Goal: Book appointment/travel/reservation

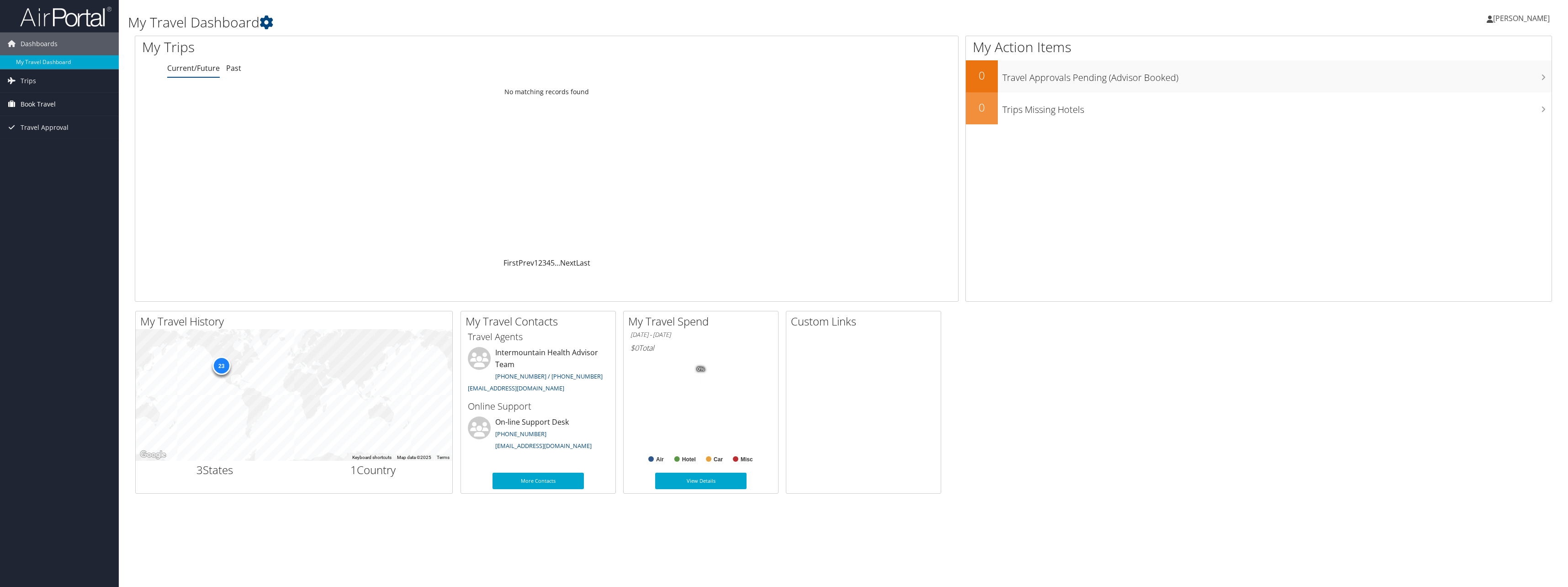
click at [63, 98] on link "Book Travel" at bounding box center [59, 104] width 119 height 23
click at [61, 153] on link "Book/Manage Online Trips" at bounding box center [59, 150] width 119 height 14
